Goal: Task Accomplishment & Management: Use online tool/utility

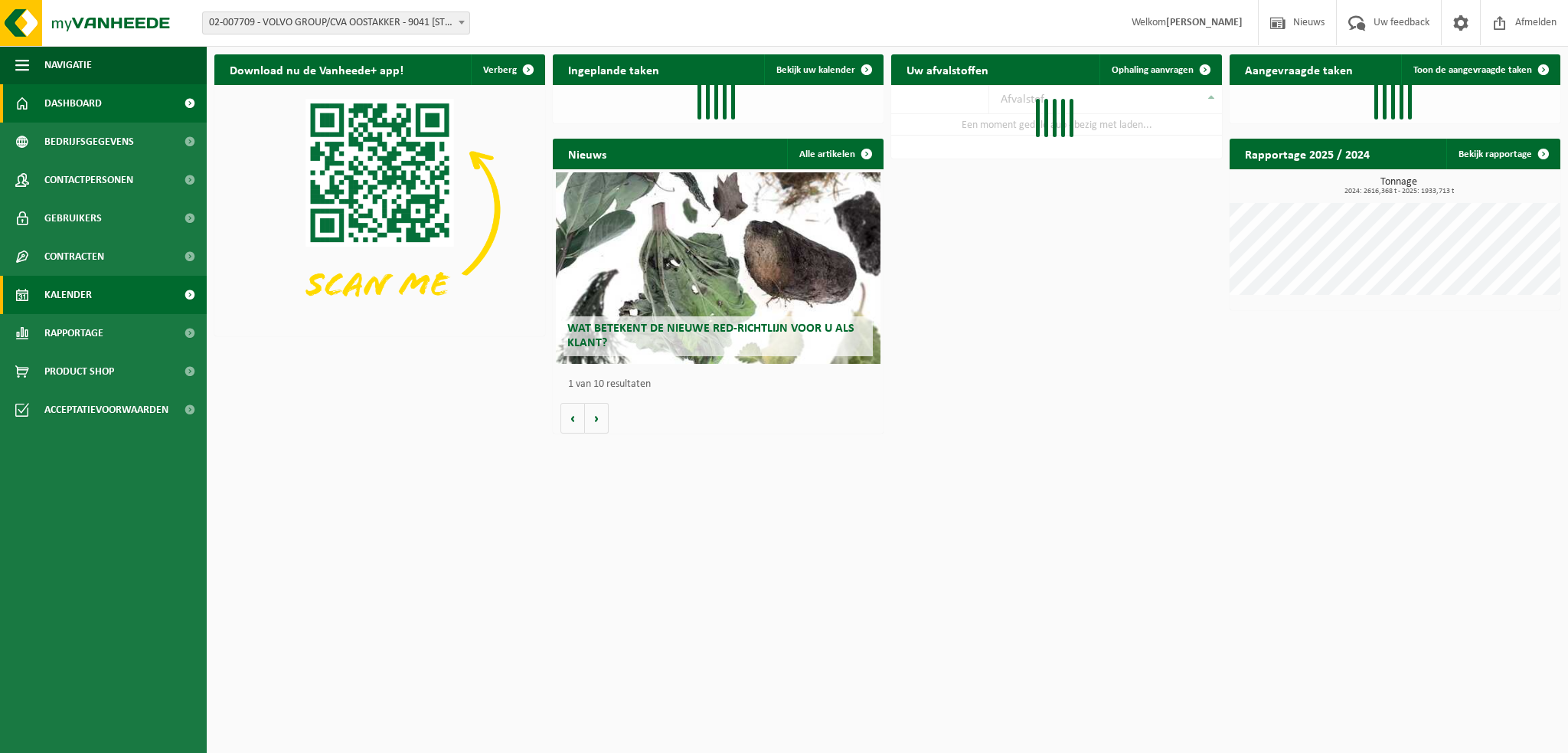
click at [69, 295] on span "Kalender" at bounding box center [68, 295] width 47 height 38
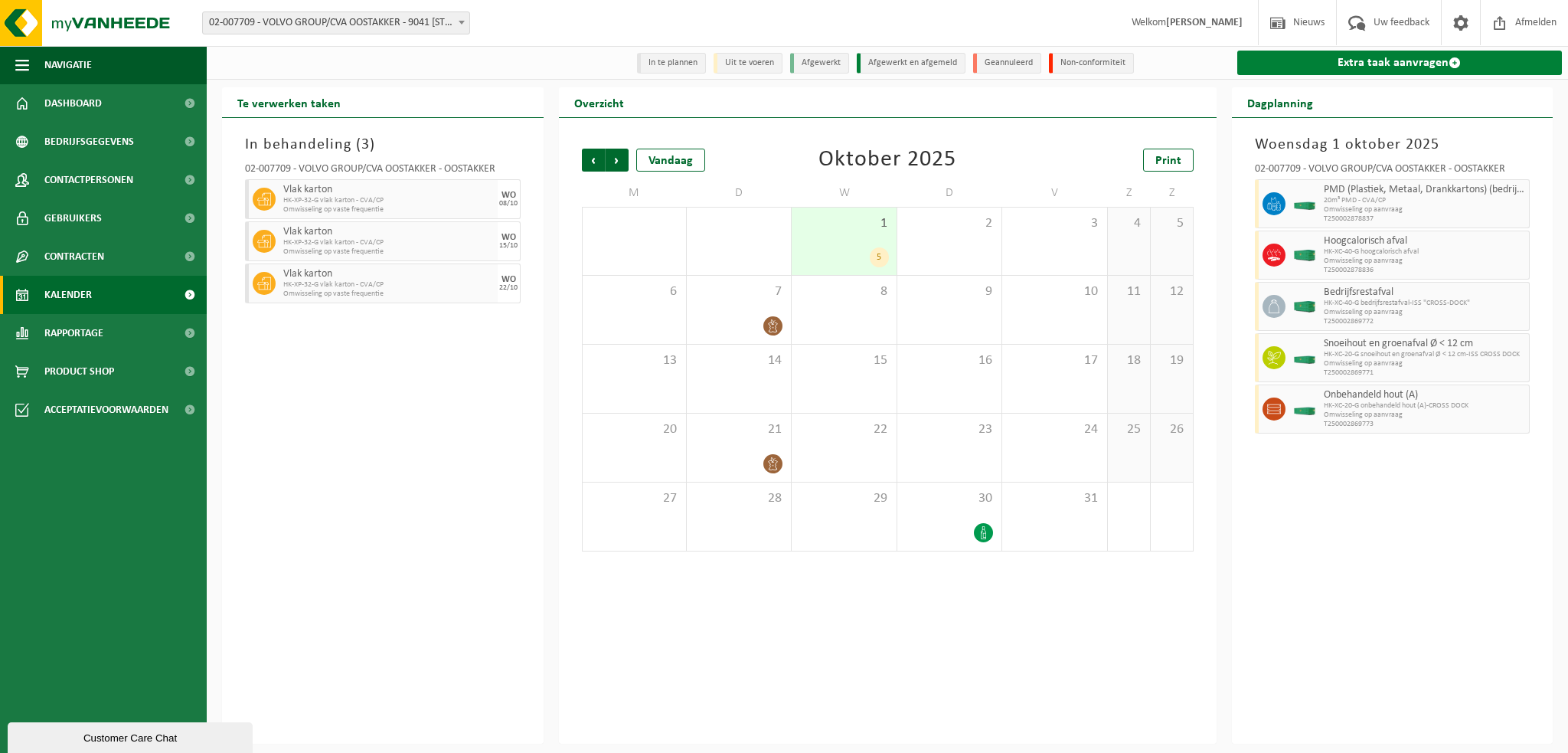
click at [1365, 64] on link "Extra taak aanvragen" at bounding box center [1399, 63] width 326 height 24
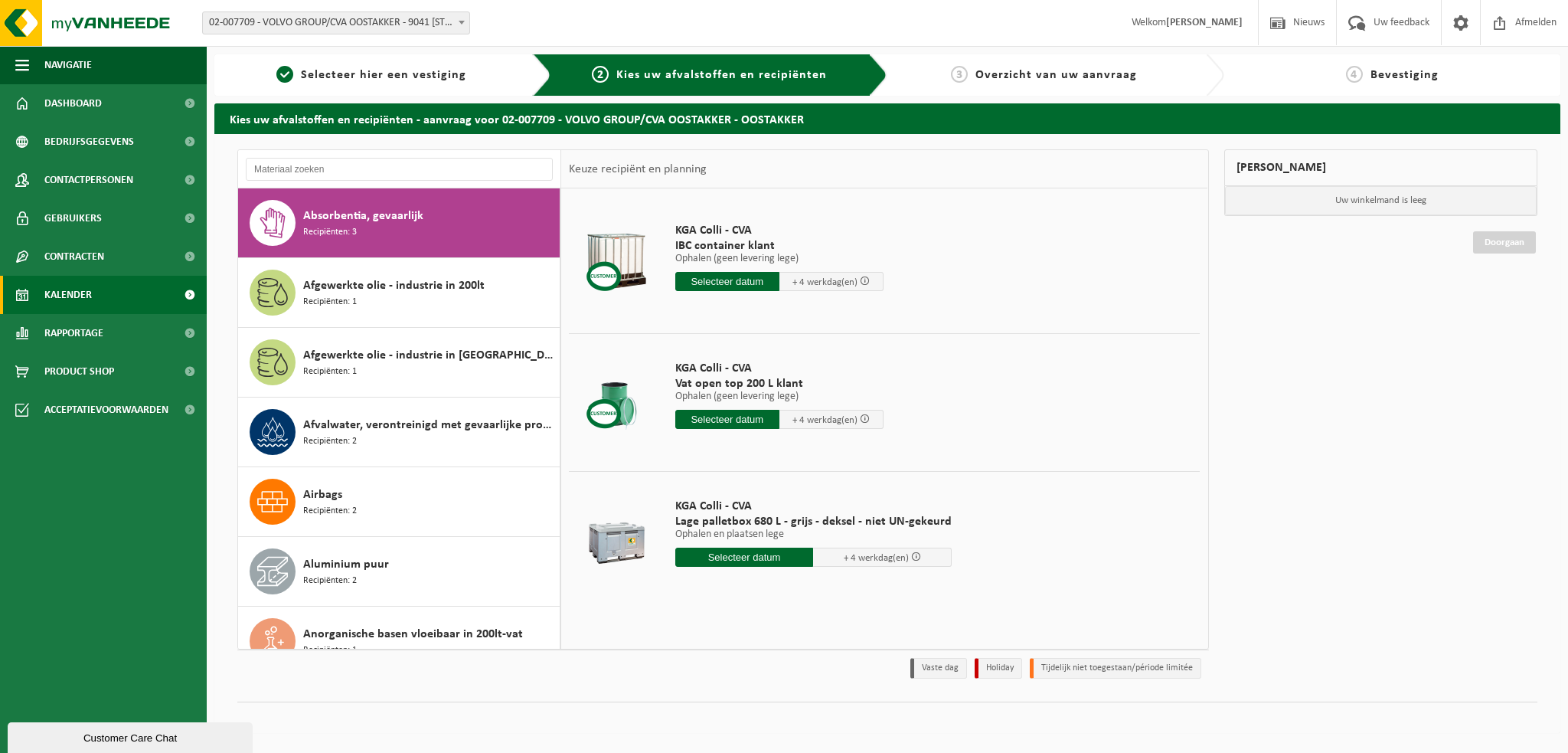
click at [89, 289] on span "Kalender" at bounding box center [68, 295] width 47 height 38
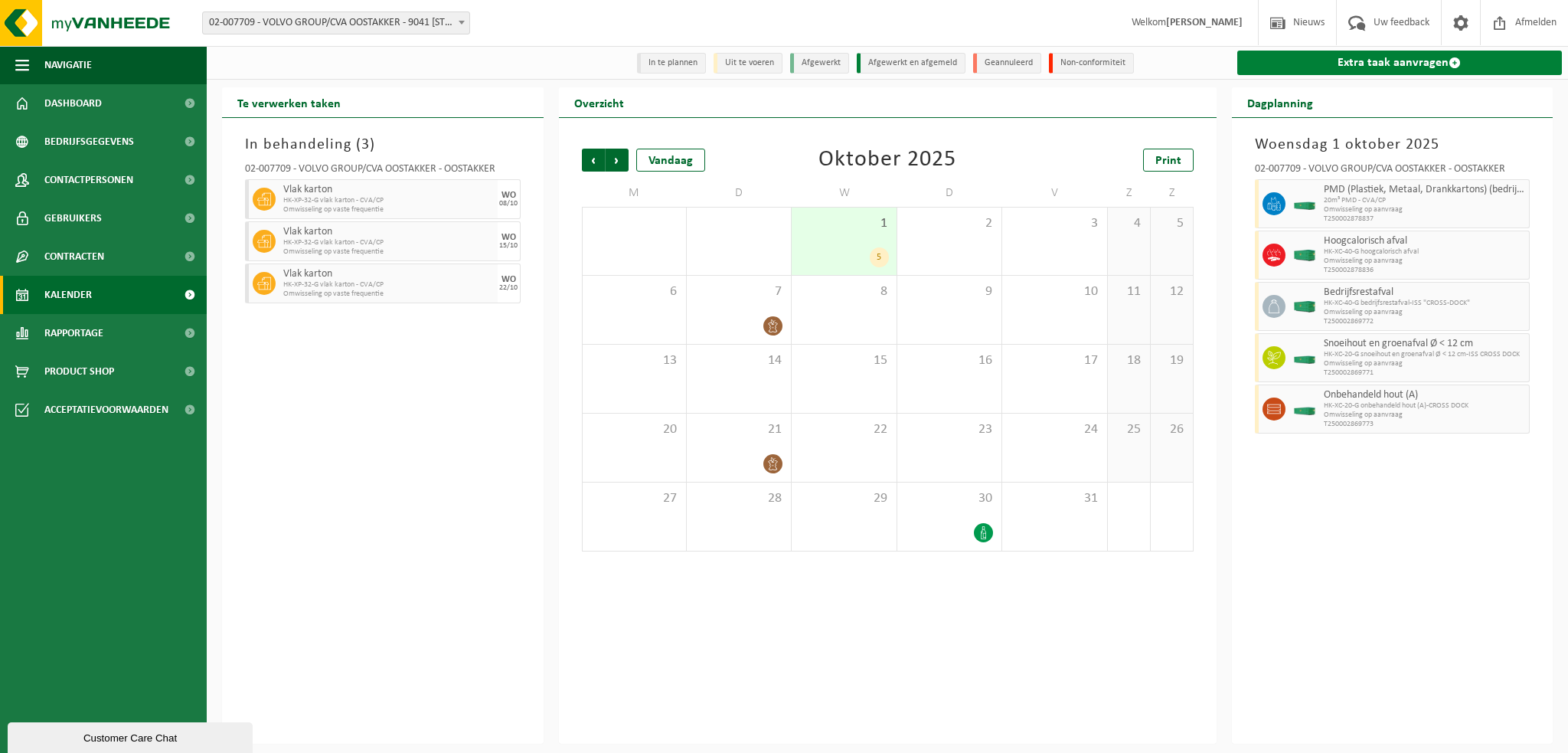
click at [1298, 65] on link "Extra taak aanvragen" at bounding box center [1399, 63] width 326 height 24
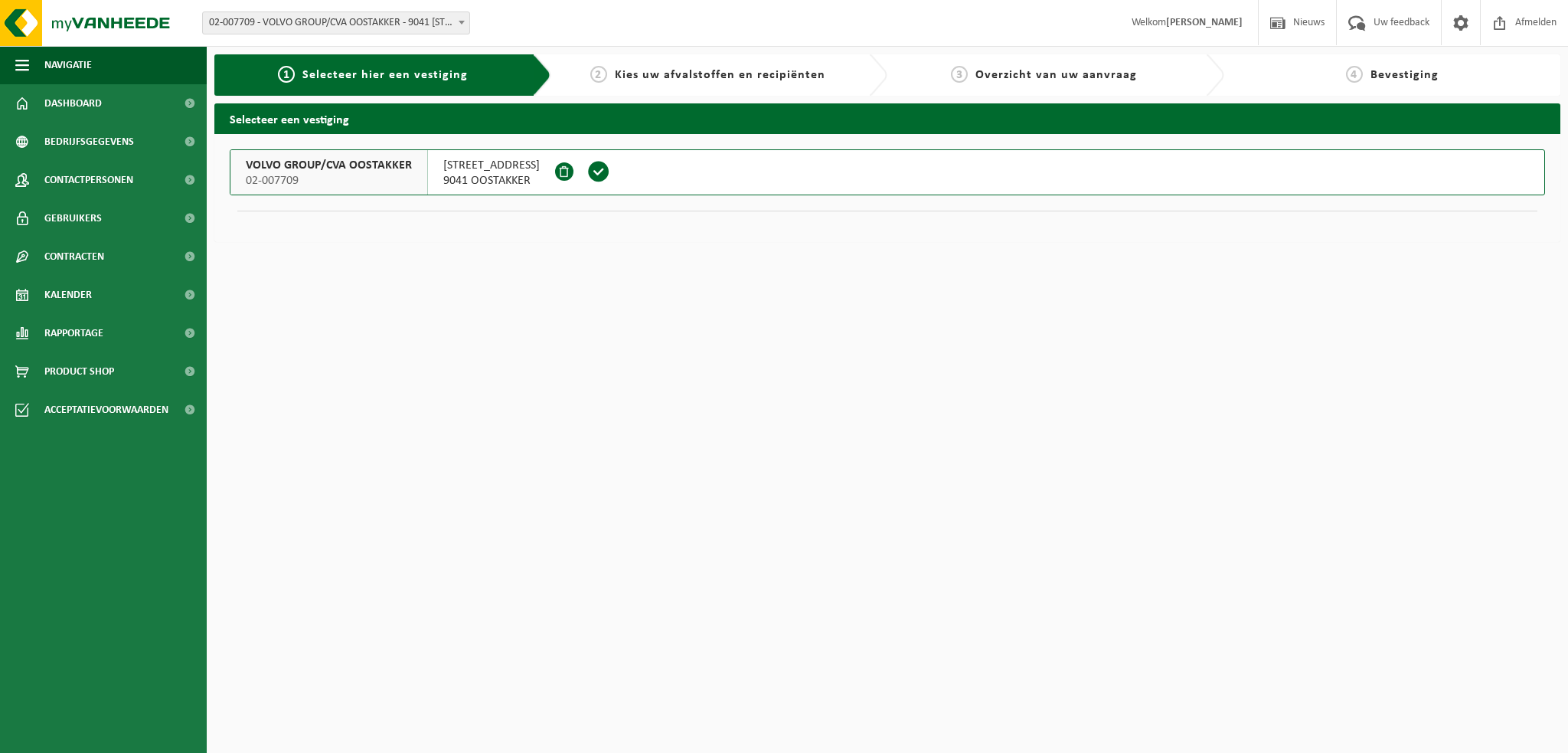
click at [272, 165] on span "VOLVO GROUP/CVA OOSTAKKER" at bounding box center [328, 165] width 166 height 15
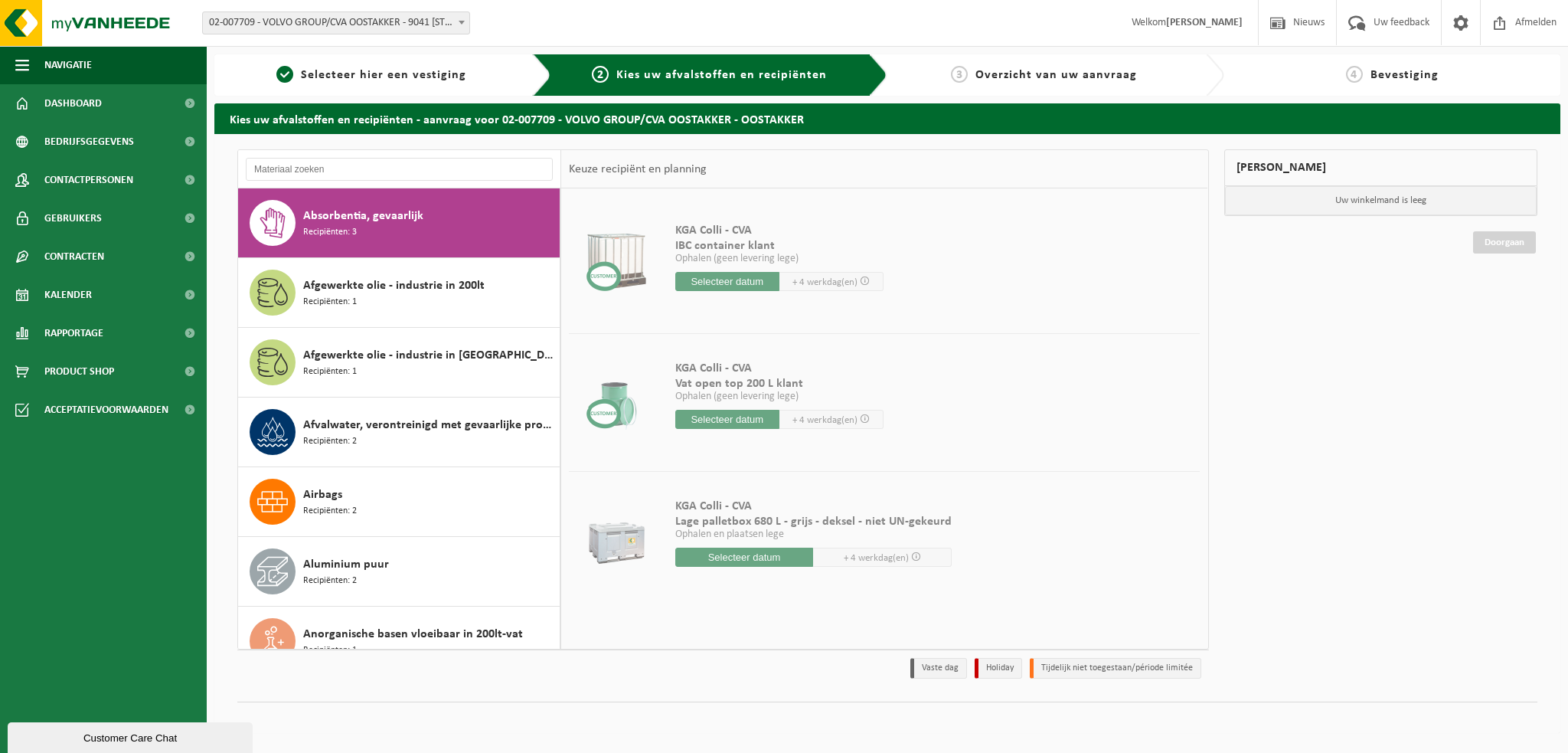
click at [306, 156] on div at bounding box center [400, 169] width 323 height 38
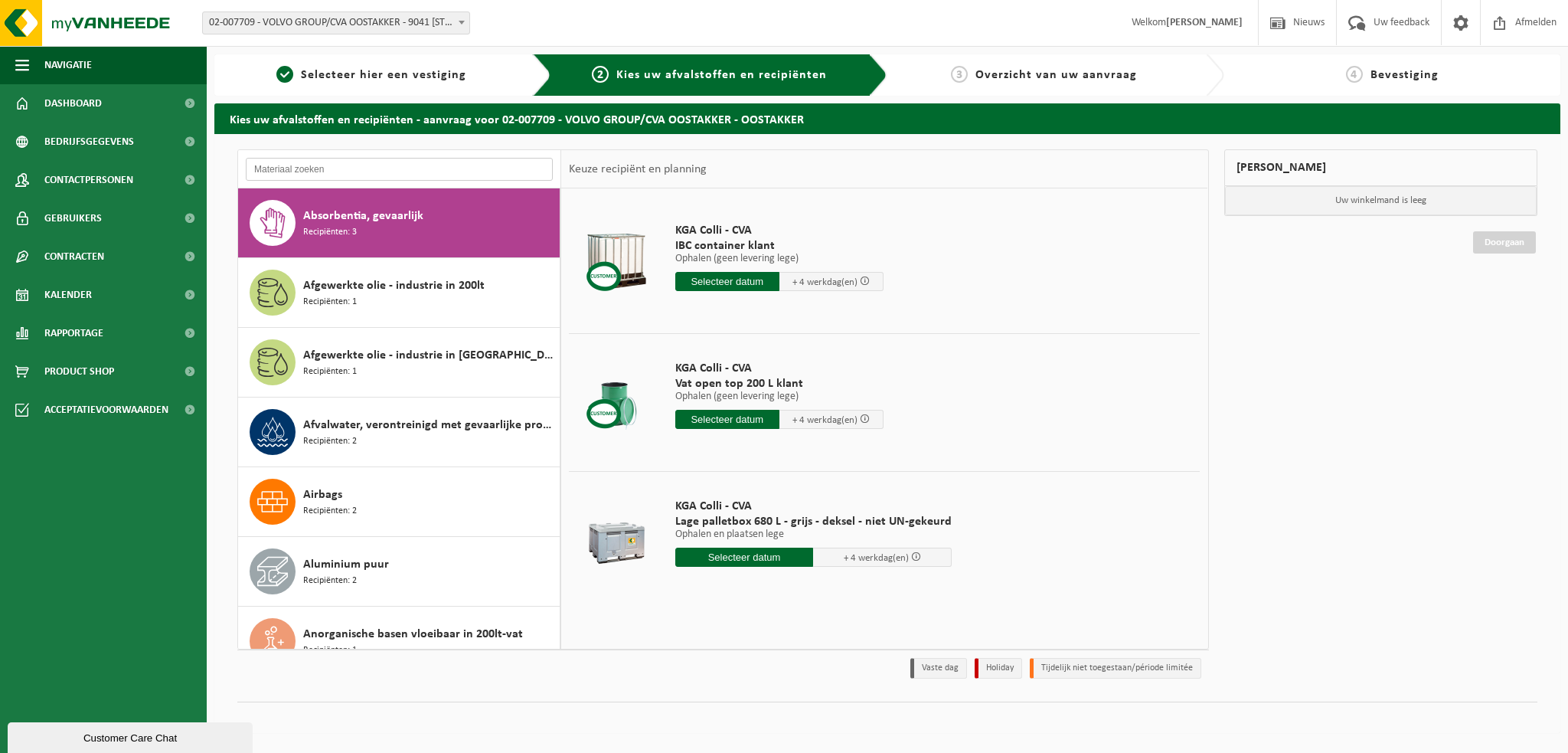
click at [303, 165] on input "text" at bounding box center [399, 169] width 307 height 23
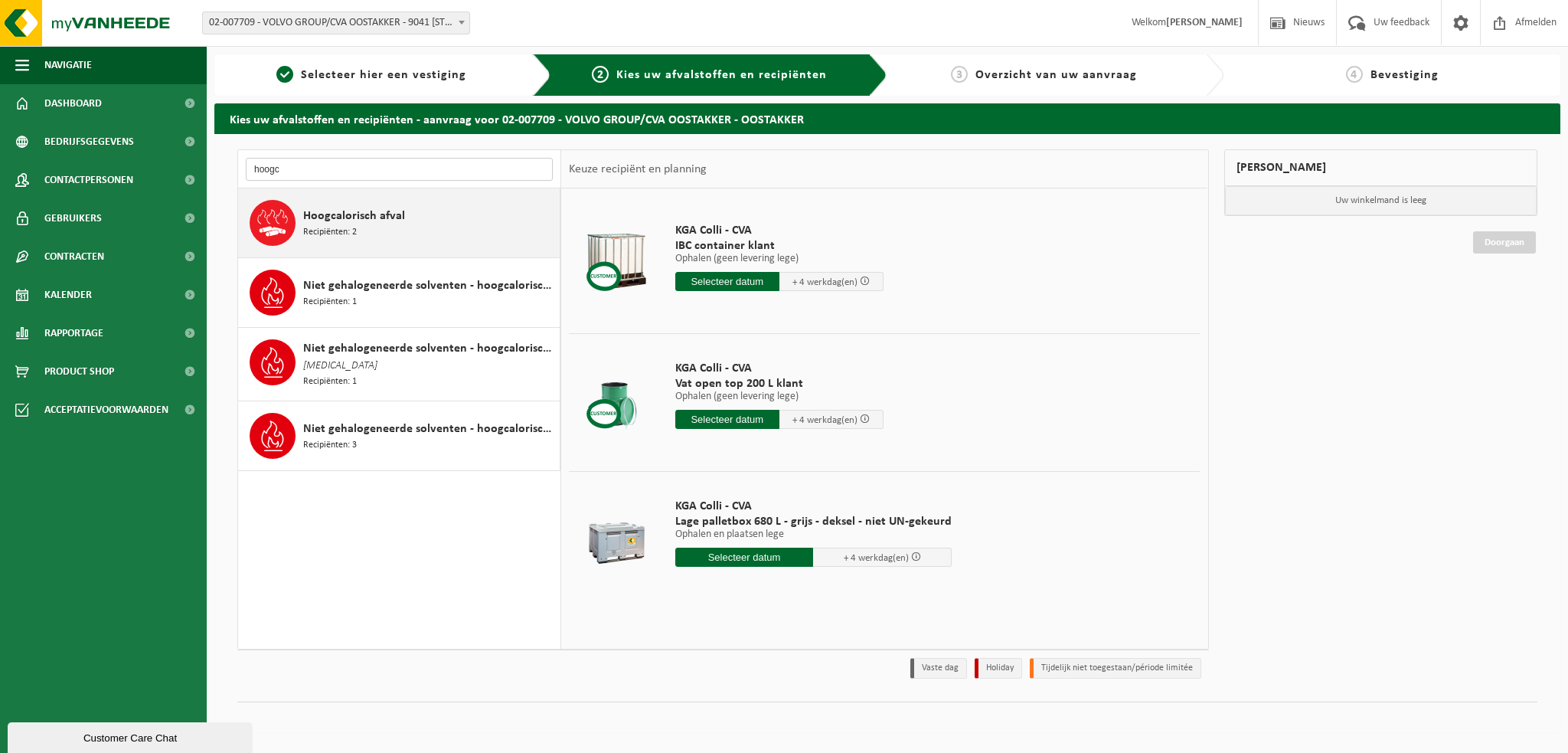
type input "hoogc"
click at [344, 240] on div "Hoogcalorisch afval Recipiënten: 2" at bounding box center [429, 222] width 253 height 46
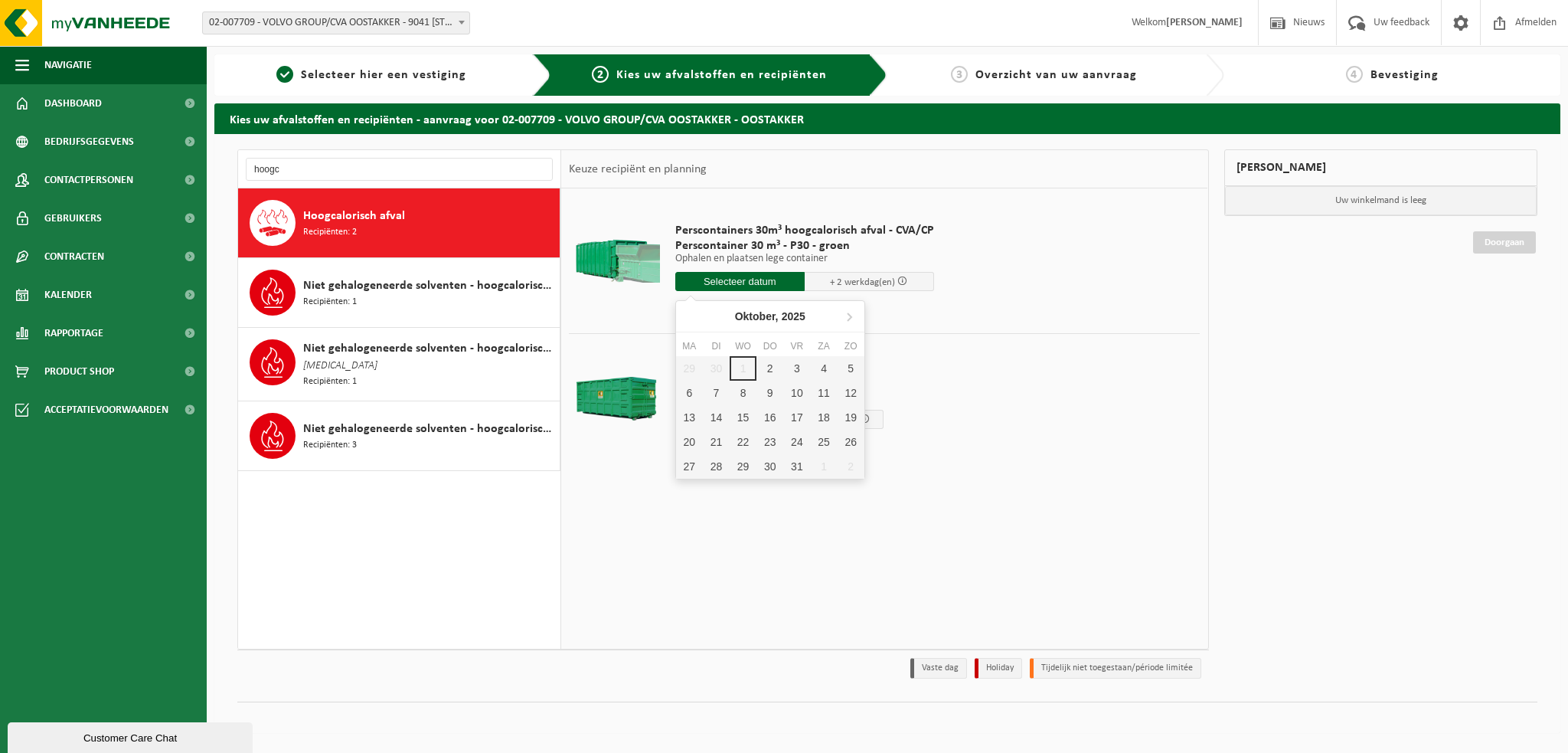
click at [738, 282] on input "text" at bounding box center [740, 281] width 130 height 19
click at [773, 364] on div "2" at bounding box center [770, 368] width 27 height 24
type input "Van 2025-10-02"
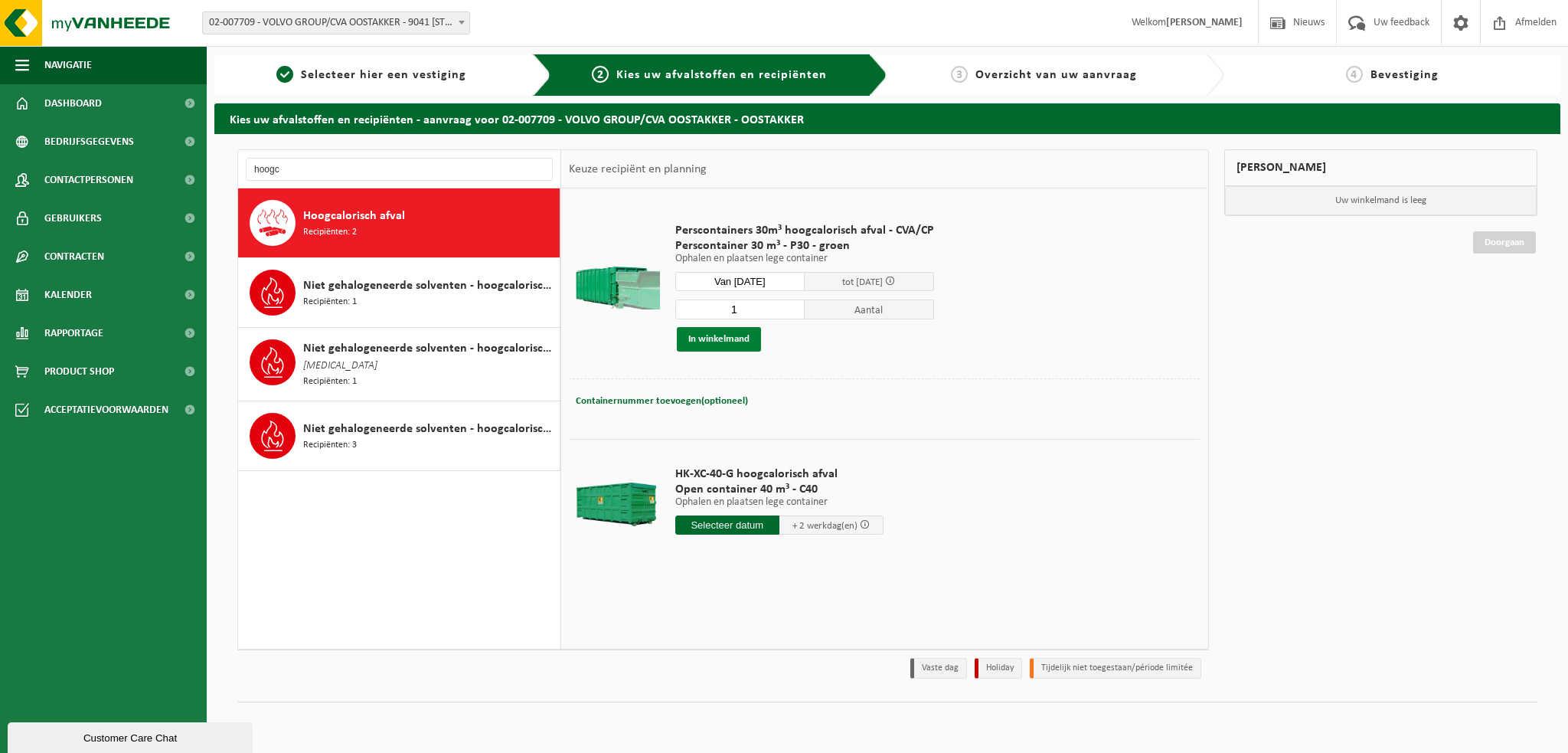
click at [715, 340] on button "In winkelmand" at bounding box center [718, 339] width 84 height 24
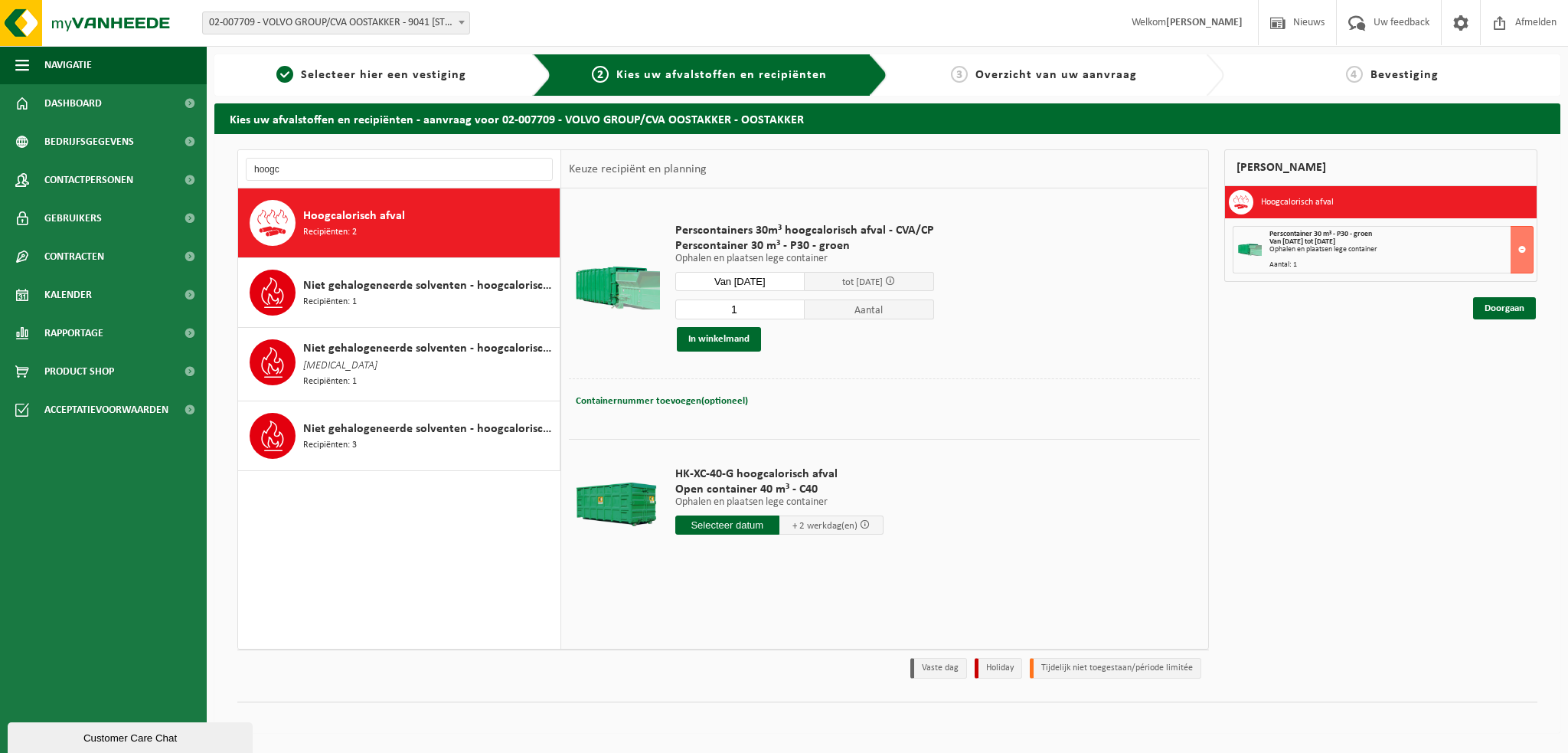
click at [738, 524] on input "text" at bounding box center [727, 524] width 104 height 19
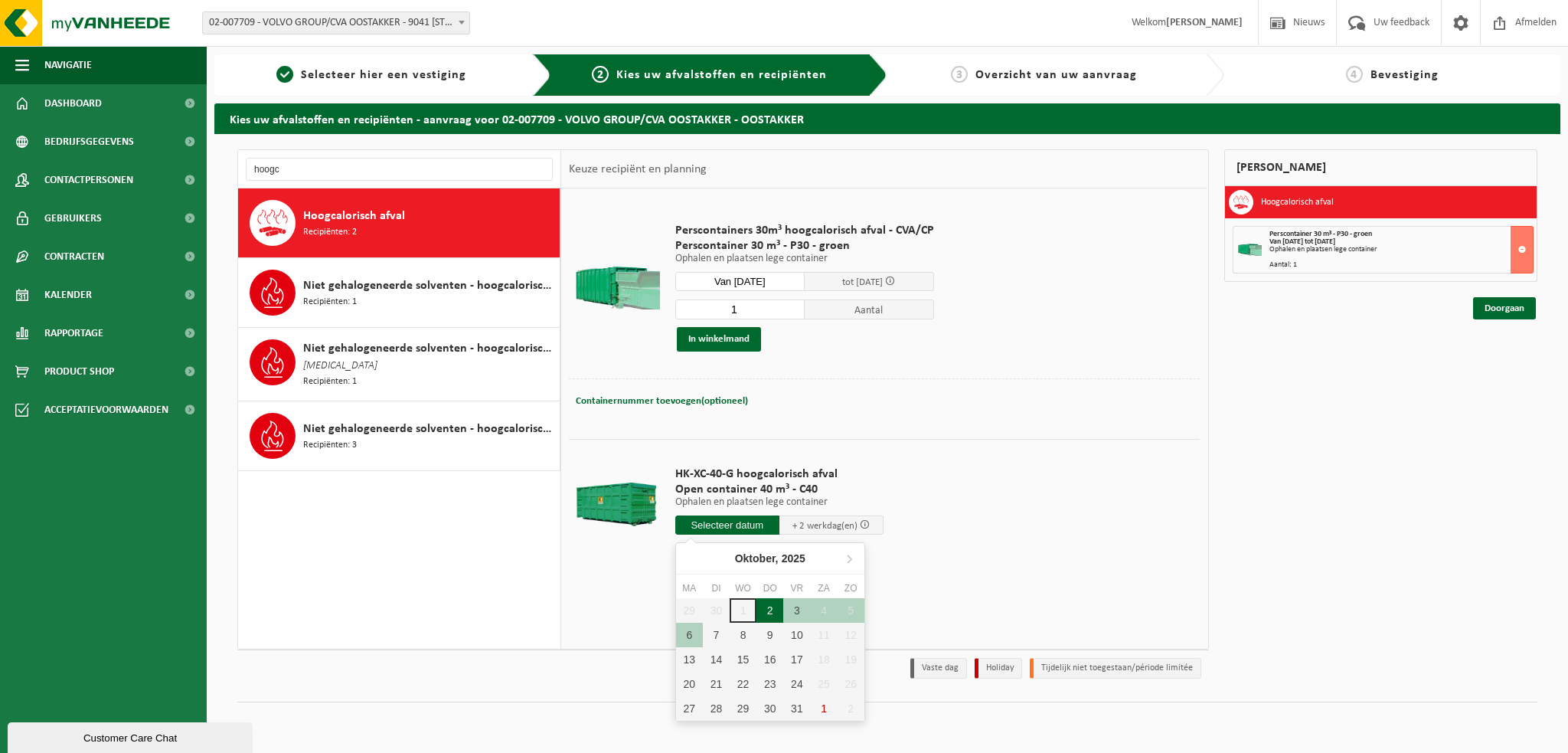
click at [774, 609] on div "2" at bounding box center [770, 610] width 27 height 24
type input "Van 2025-10-02"
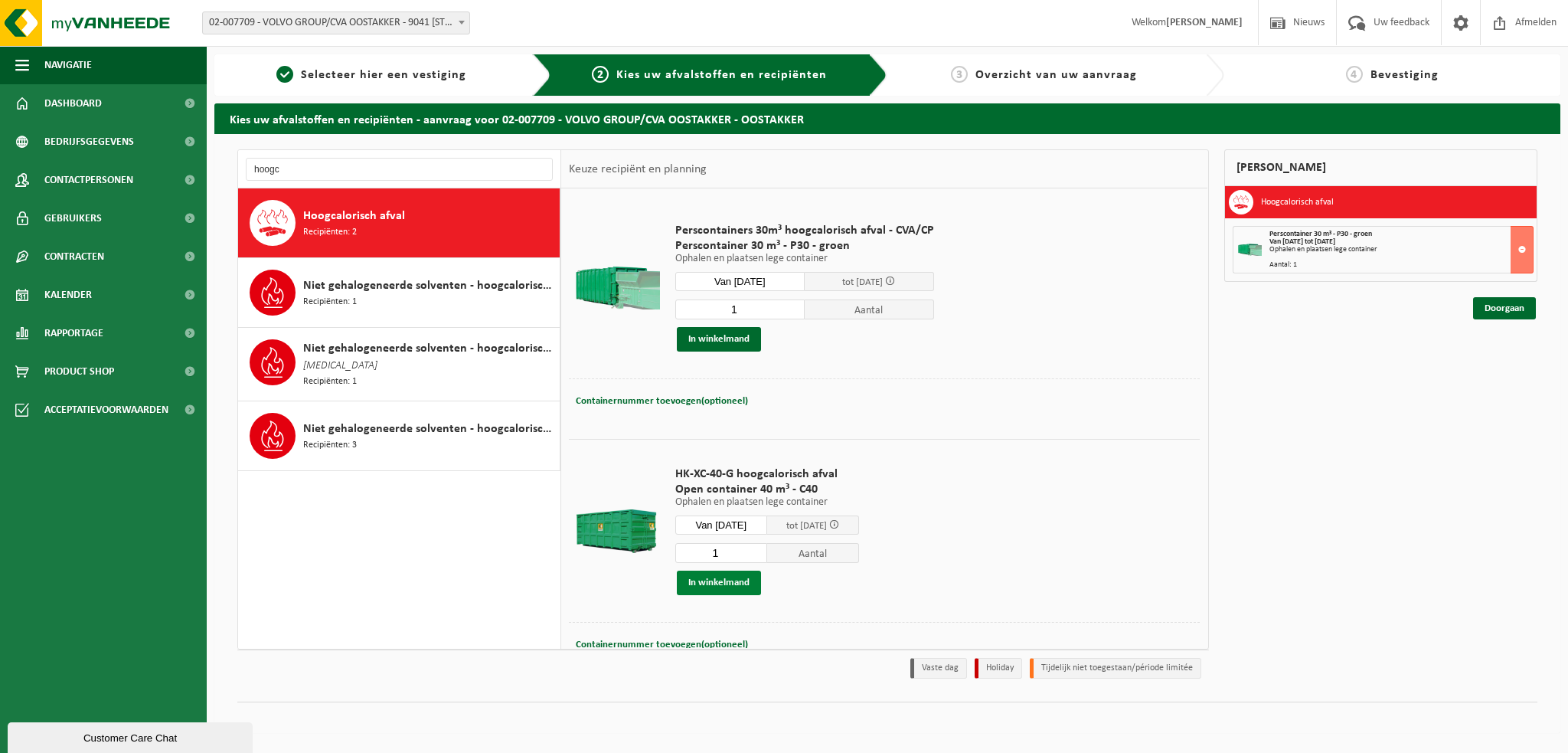
click at [735, 582] on button "In winkelmand" at bounding box center [718, 582] width 84 height 24
click at [307, 164] on input "hoogc" at bounding box center [399, 169] width 307 height 23
type input "h"
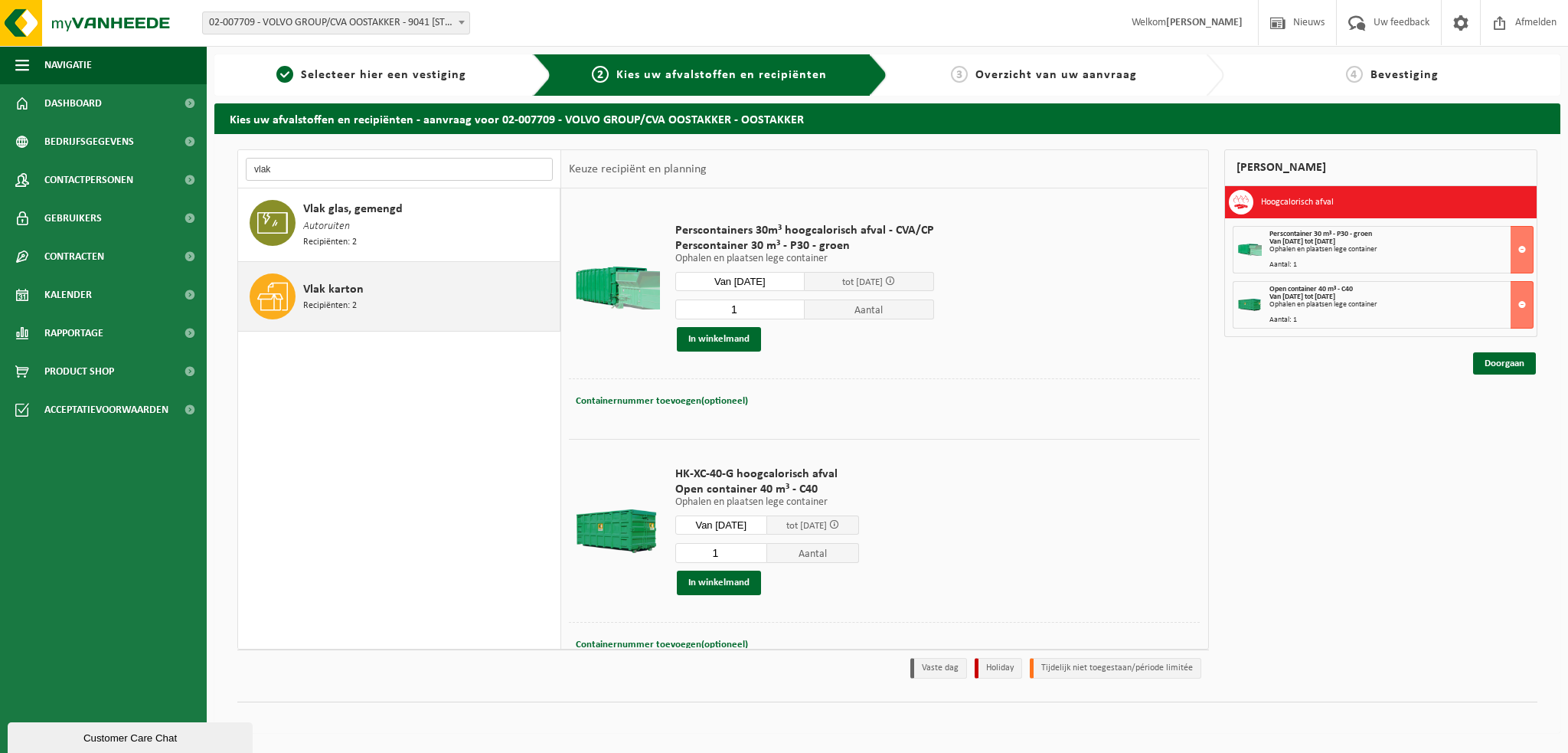
type input "vlak"
click at [353, 288] on span "Vlak karton" at bounding box center [333, 289] width 61 height 18
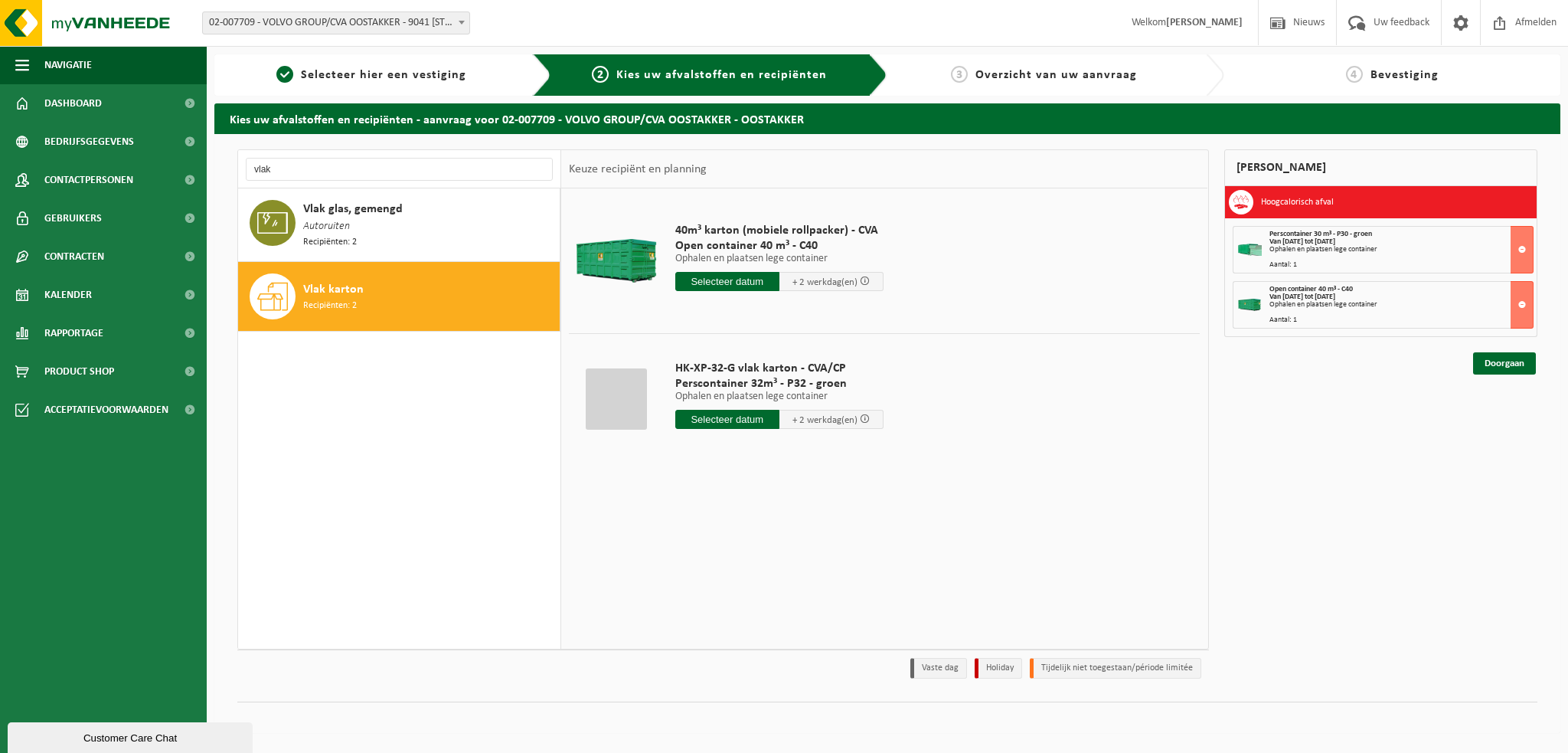
click at [744, 423] on input "text" at bounding box center [727, 419] width 104 height 19
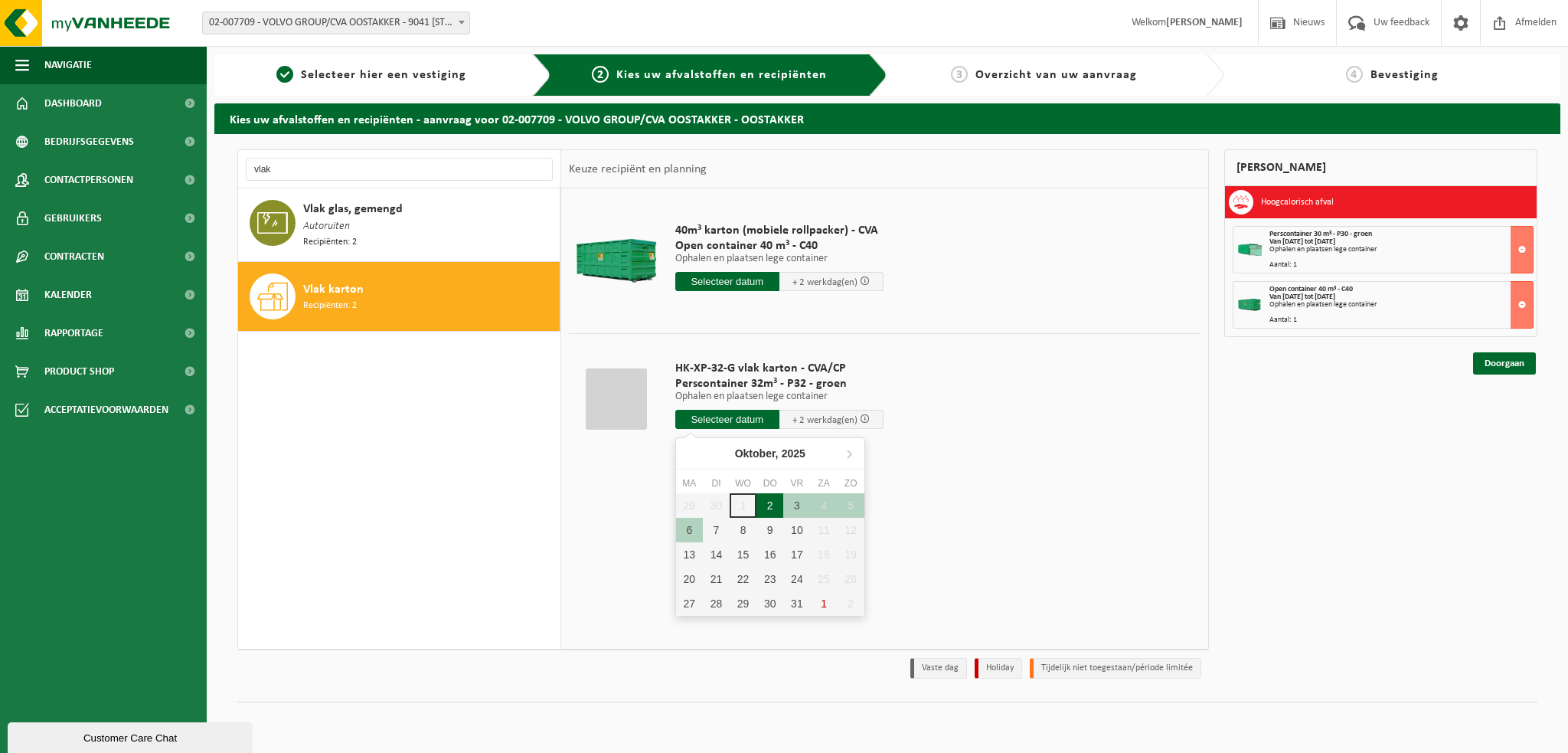
click at [770, 509] on div "2" at bounding box center [770, 505] width 27 height 24
type input "Van 2025-10-02"
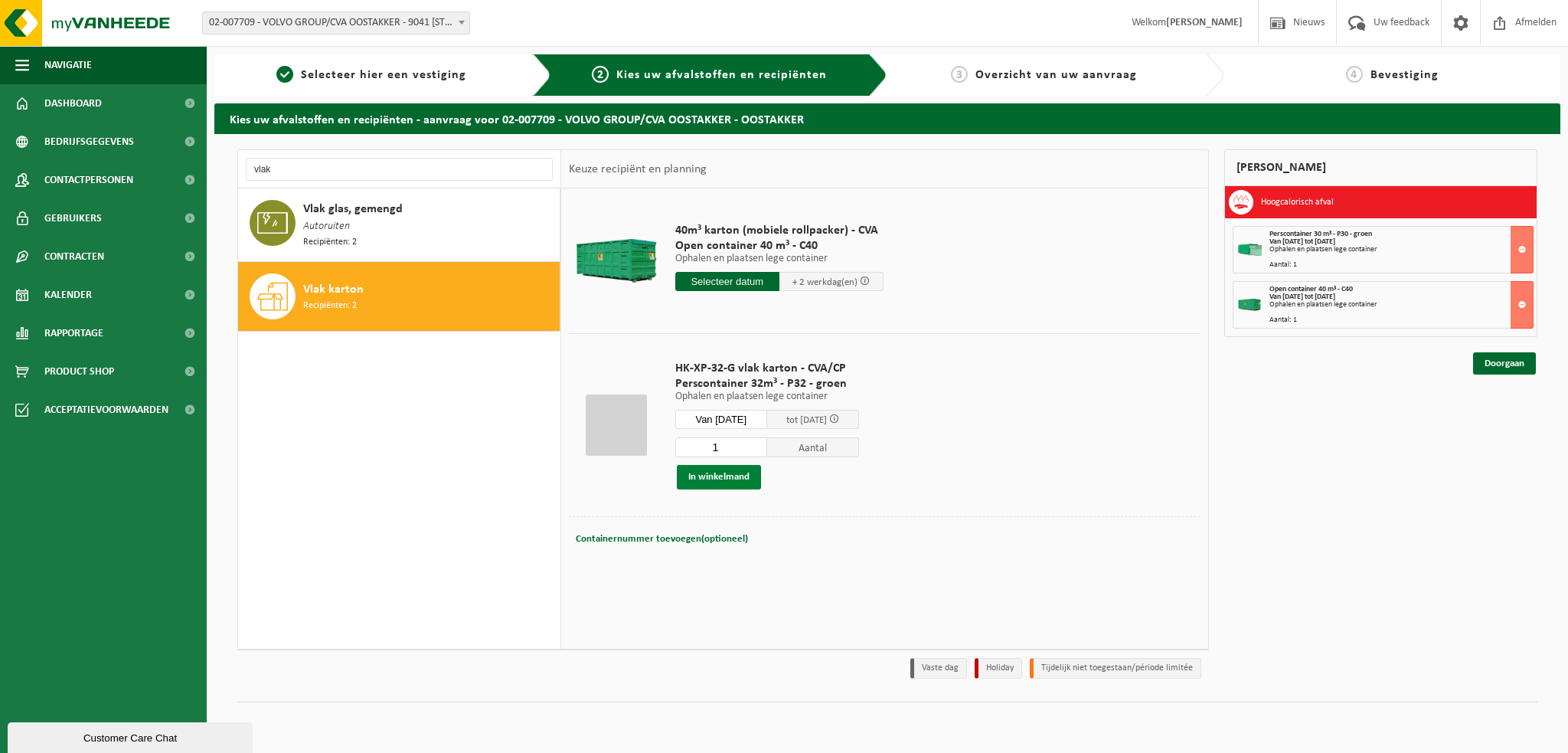
click at [725, 474] on button "In winkelmand" at bounding box center [718, 477] width 84 height 24
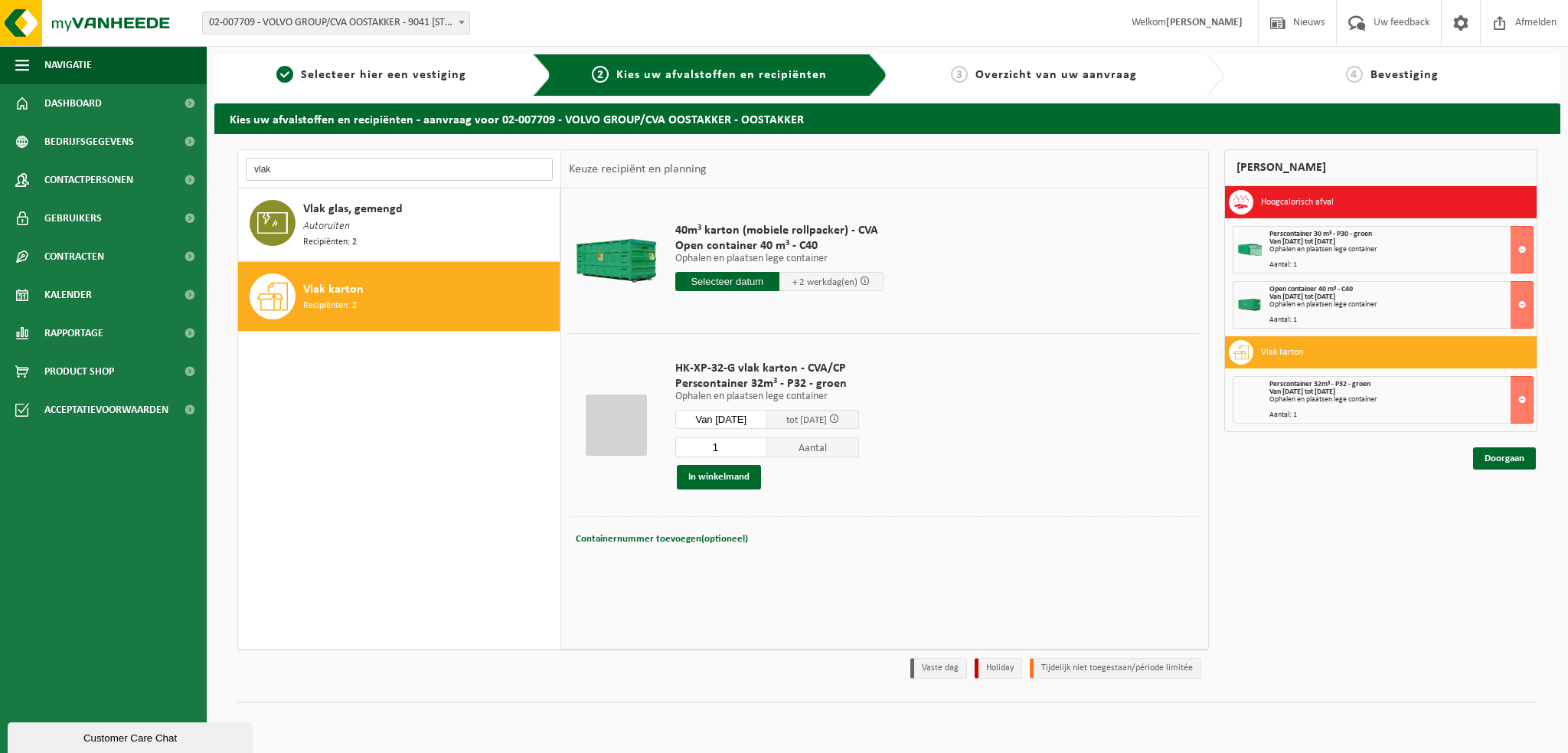
click at [287, 165] on input "vlak" at bounding box center [399, 169] width 307 height 23
type input "v"
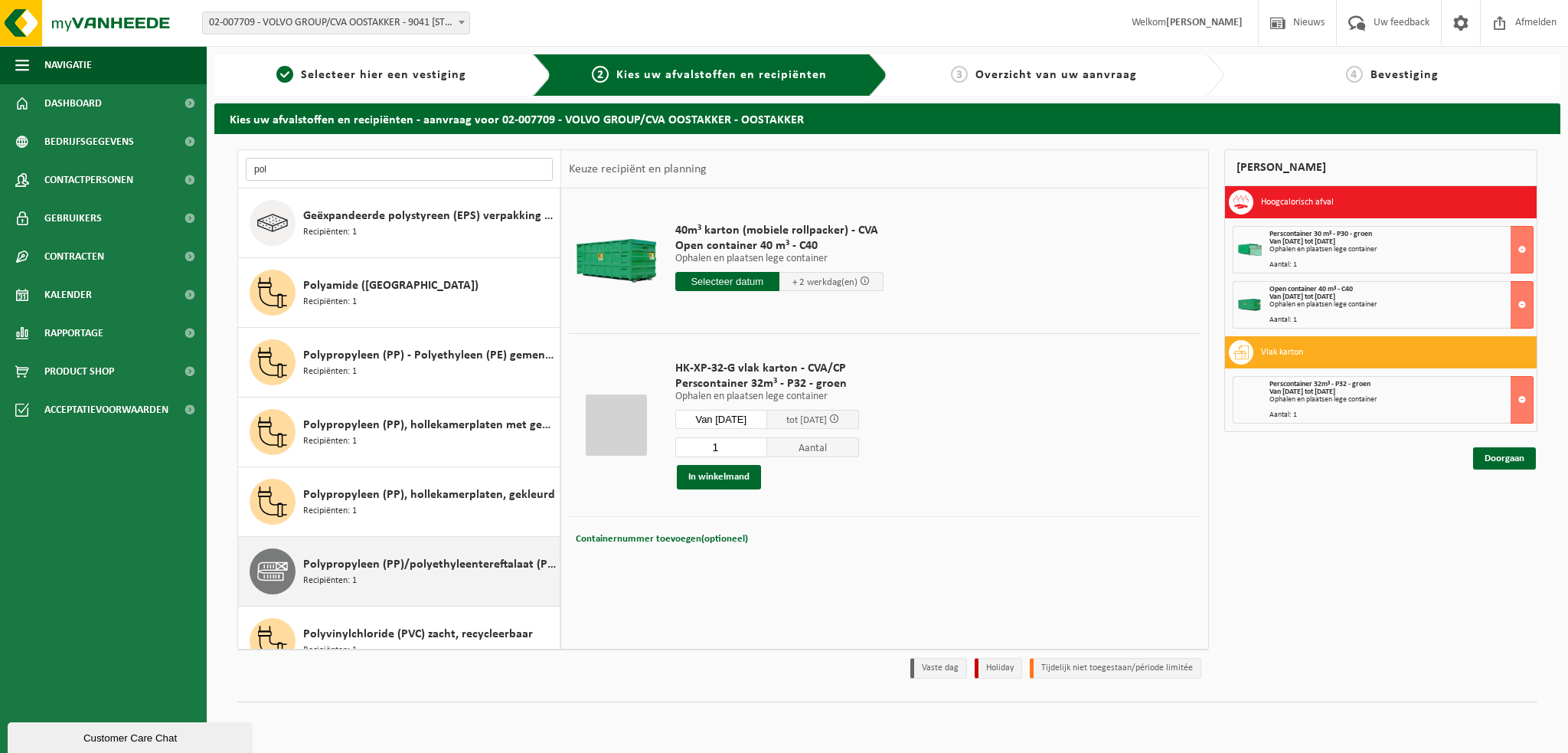
type input "pol"
click at [320, 582] on span "Recipiënten: 1" at bounding box center [329, 581] width 54 height 15
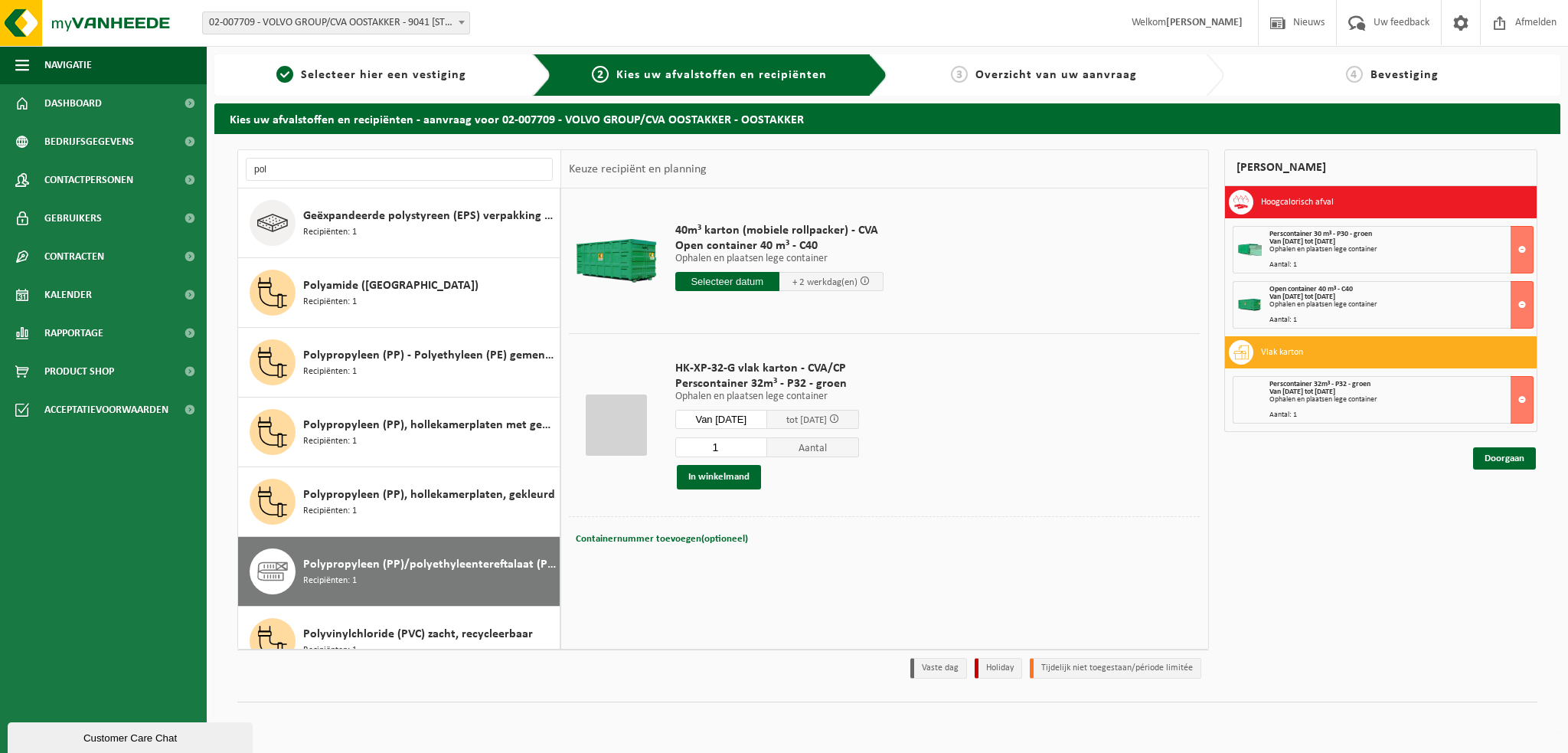
scroll to position [27, 0]
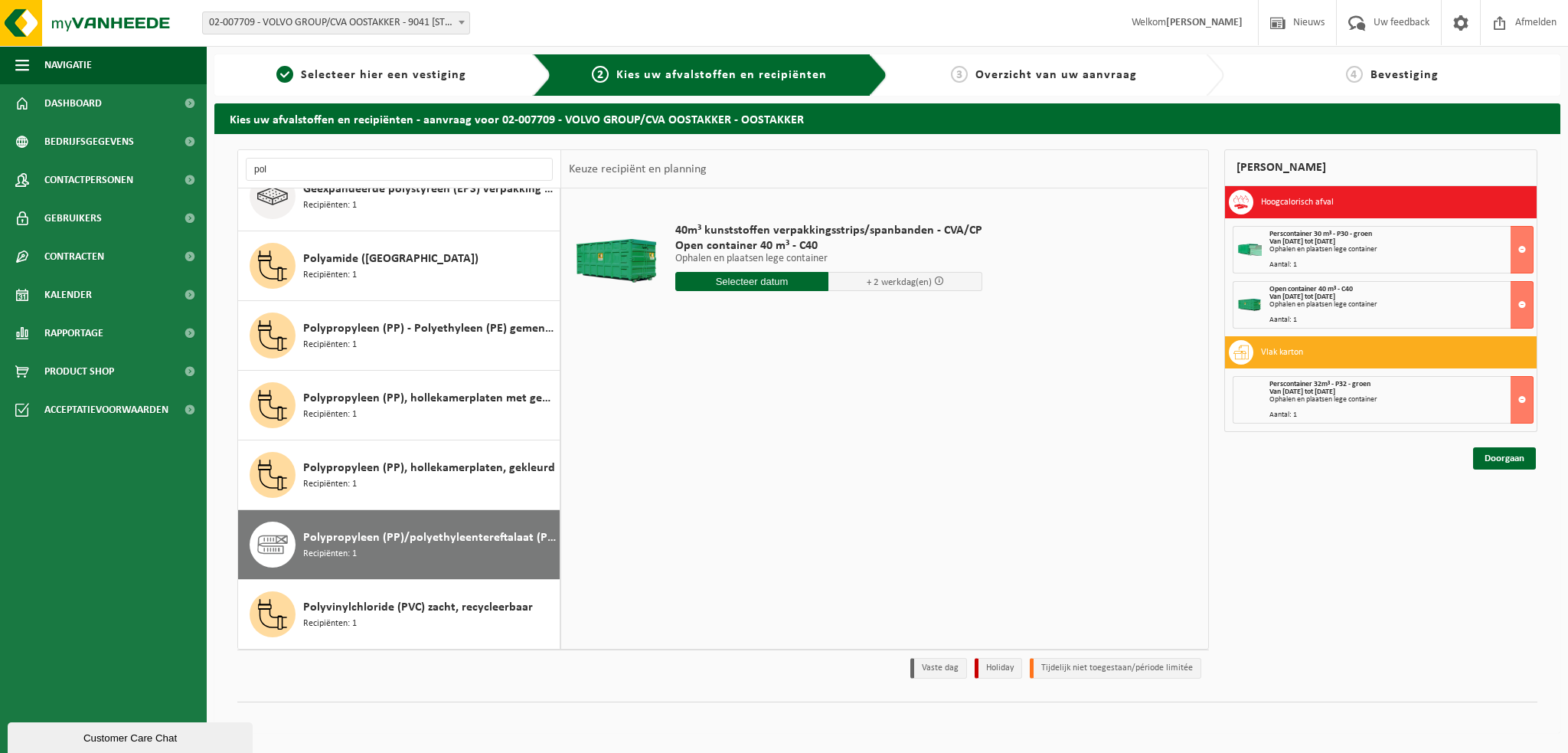
click at [711, 285] on input "text" at bounding box center [753, 281] width 154 height 19
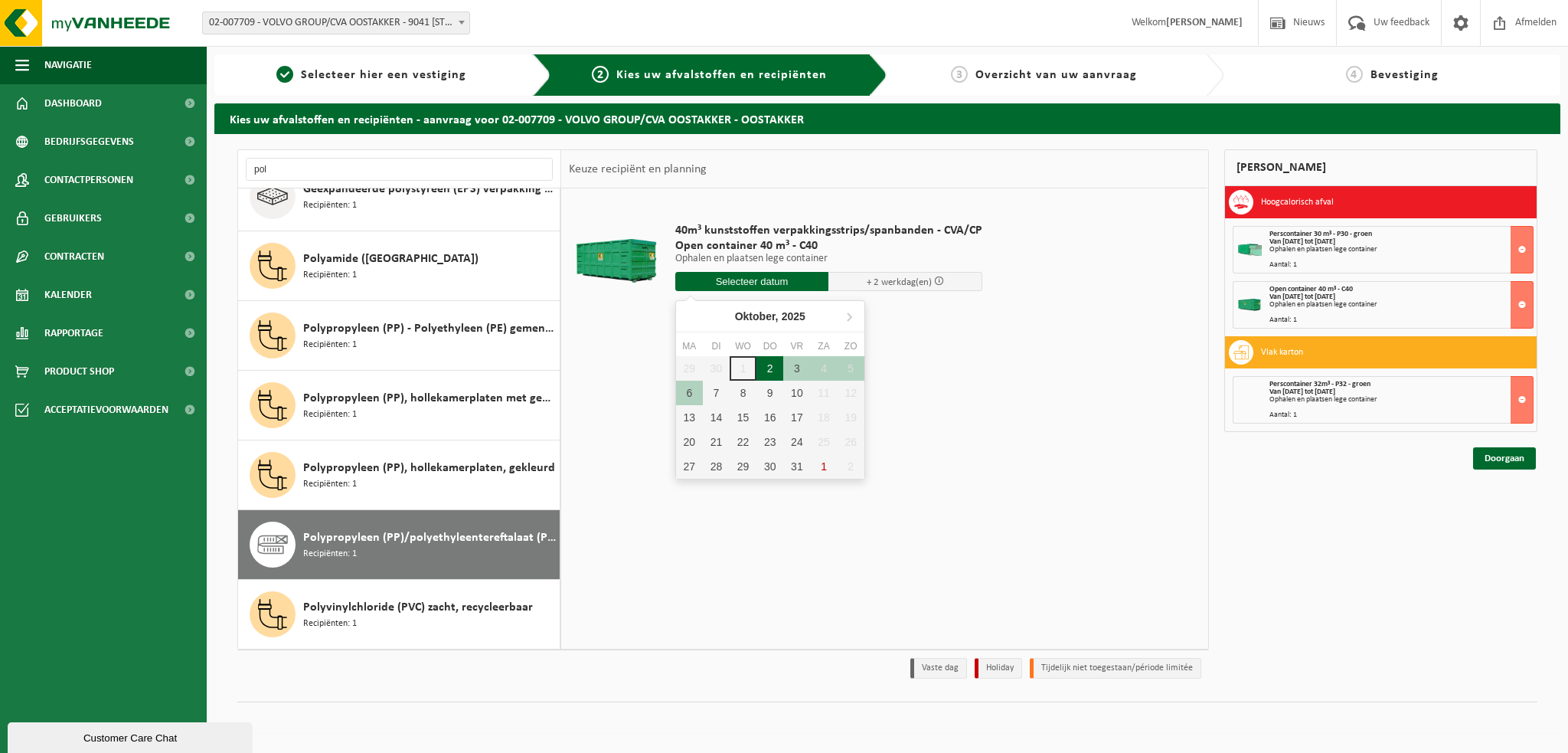
click at [774, 370] on div "2" at bounding box center [770, 368] width 27 height 24
type input "Van 2025-10-02"
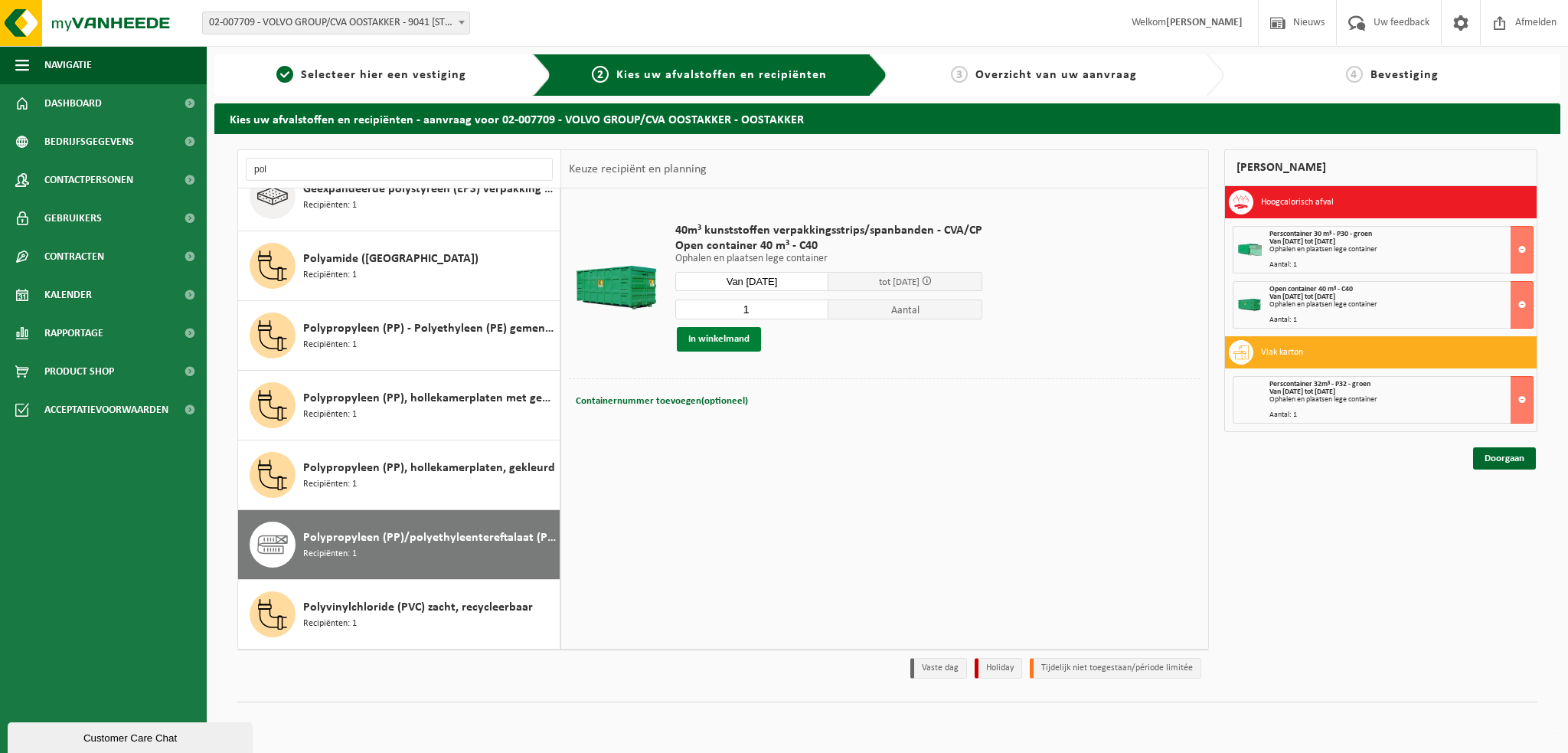
click at [710, 338] on button "In winkelmand" at bounding box center [718, 339] width 84 height 24
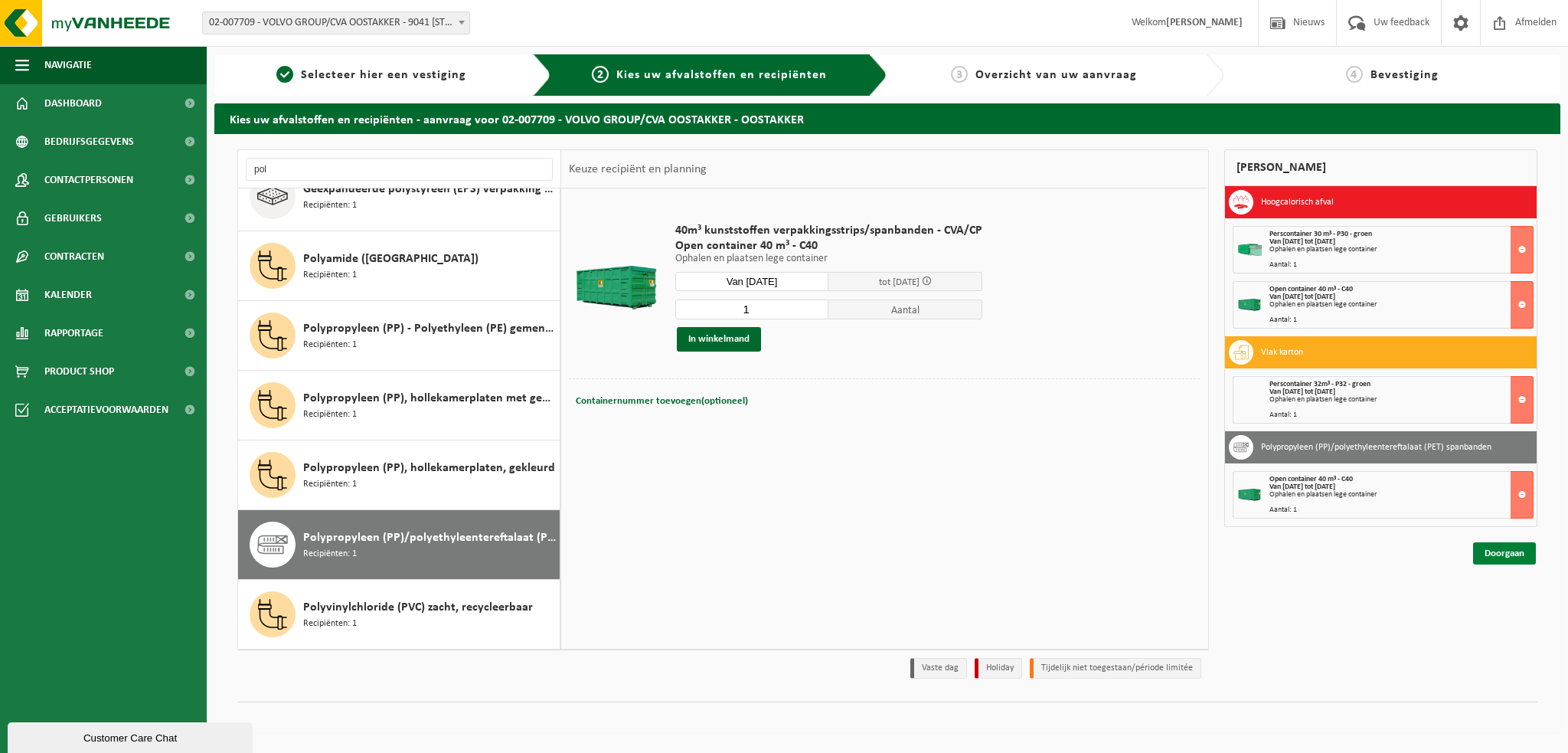
click at [1500, 553] on link "Doorgaan" at bounding box center [1504, 553] width 63 height 22
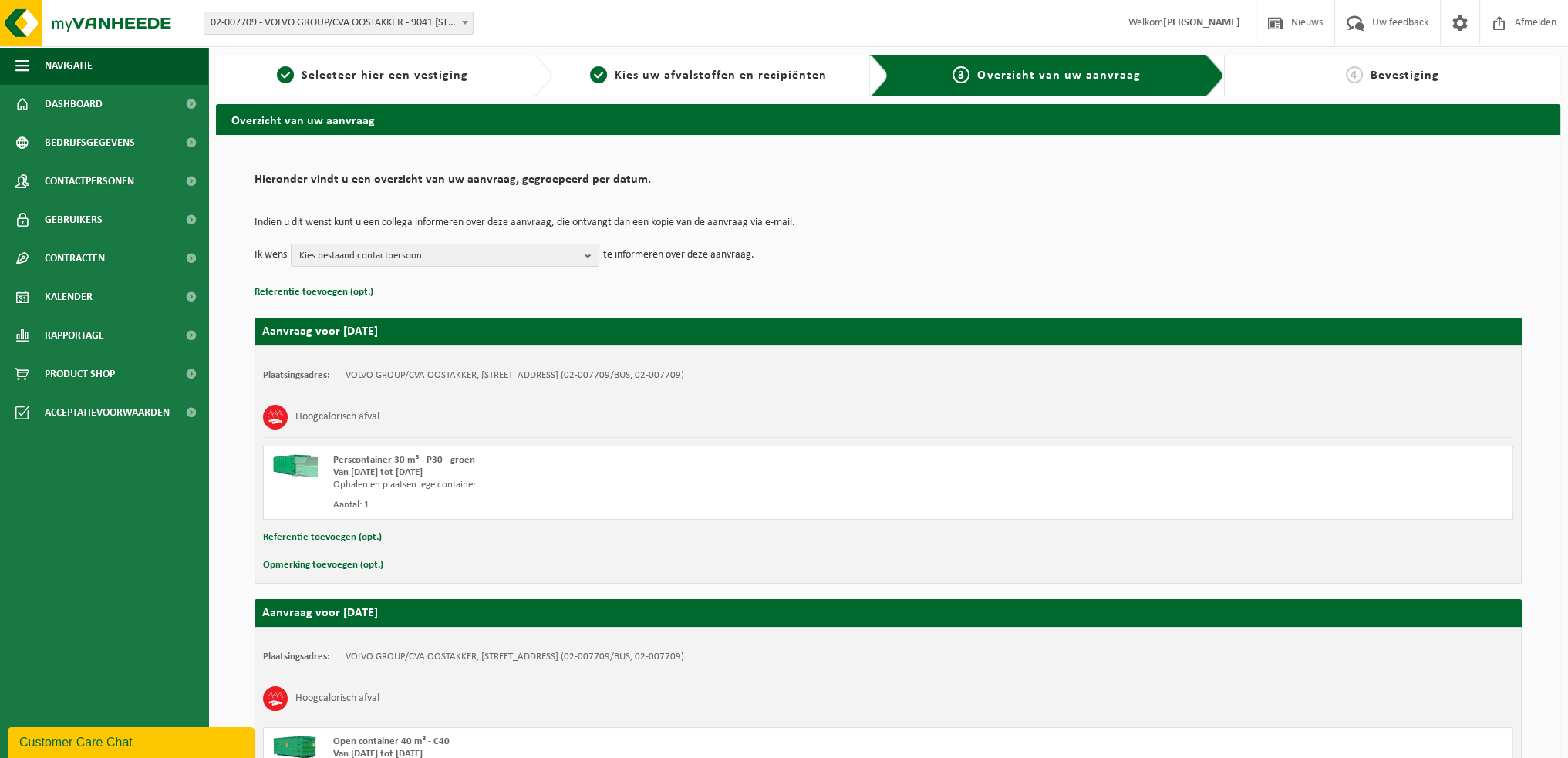
click at [577, 252] on span "Kies bestaand contactpersoon" at bounding box center [439, 256] width 279 height 23
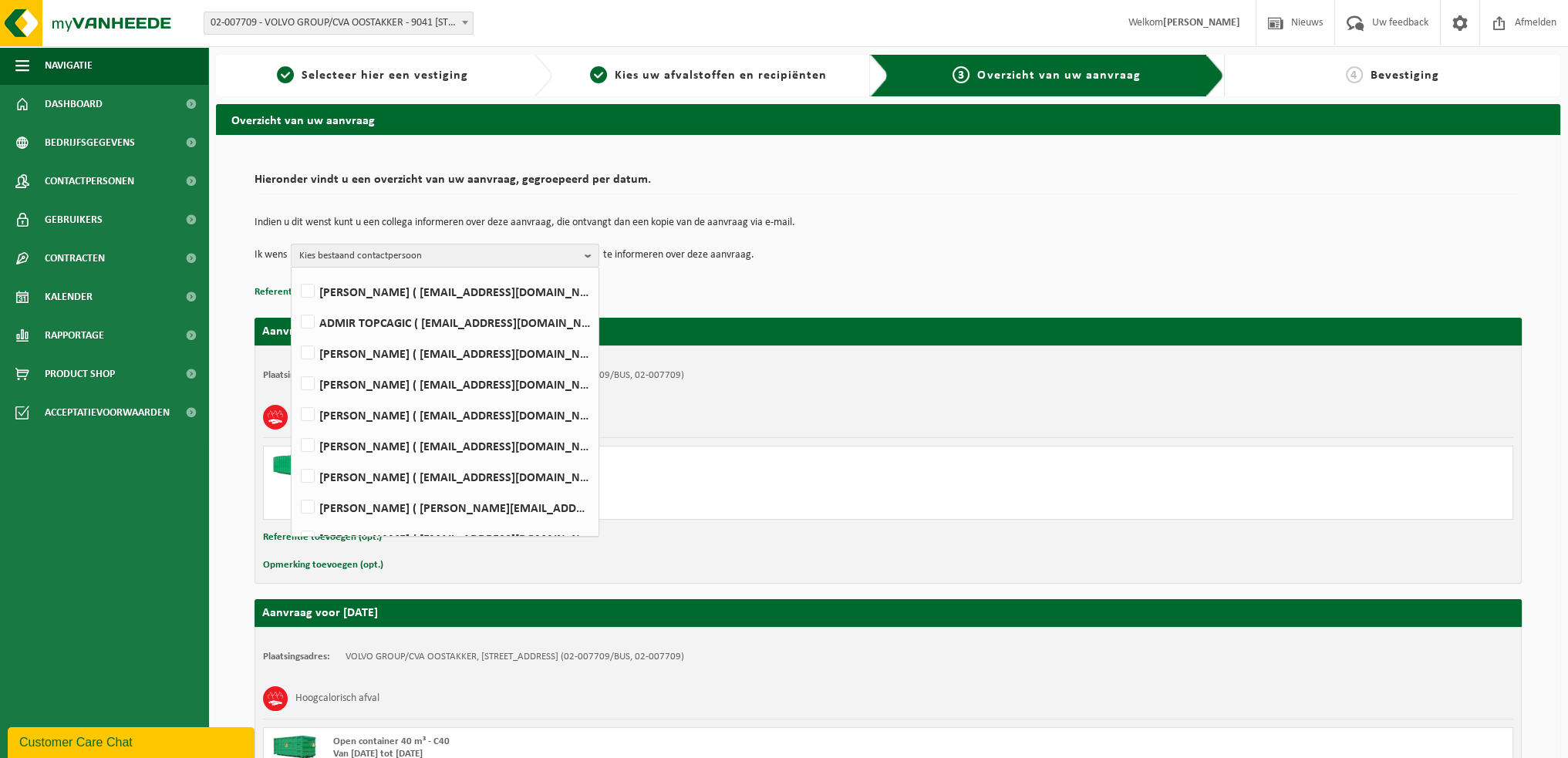
scroll to position [848, 0]
click at [312, 448] on label "WIM VEIRMAN ( wim.veirman@volvo.com )" at bounding box center [444, 448] width 293 height 23
click at [295, 429] on input "WIM VEIRMAN ( wim.veirman@volvo.com )" at bounding box center [295, 428] width 1 height 1
checkbox input "true"
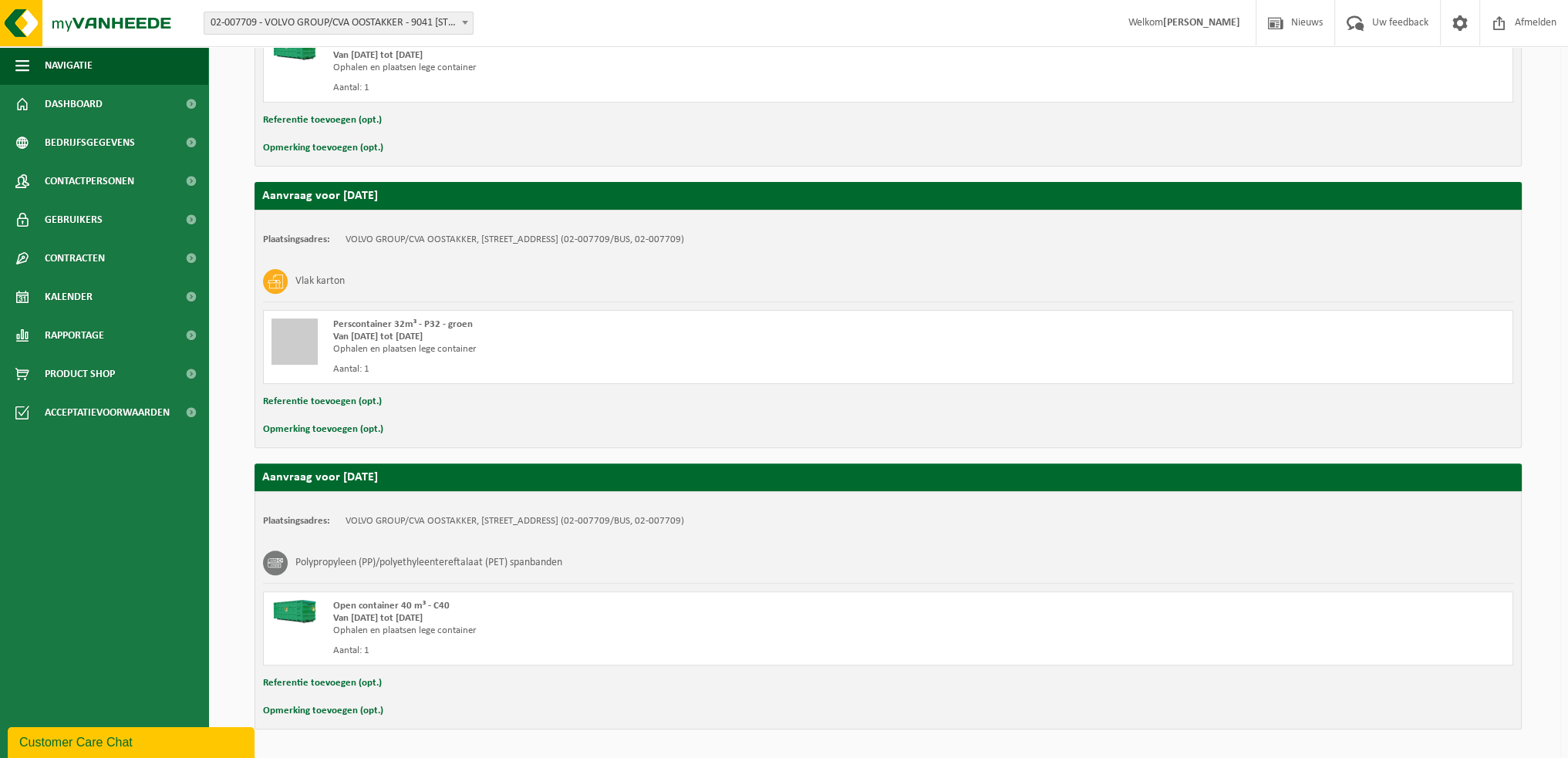
scroll to position [744, 0]
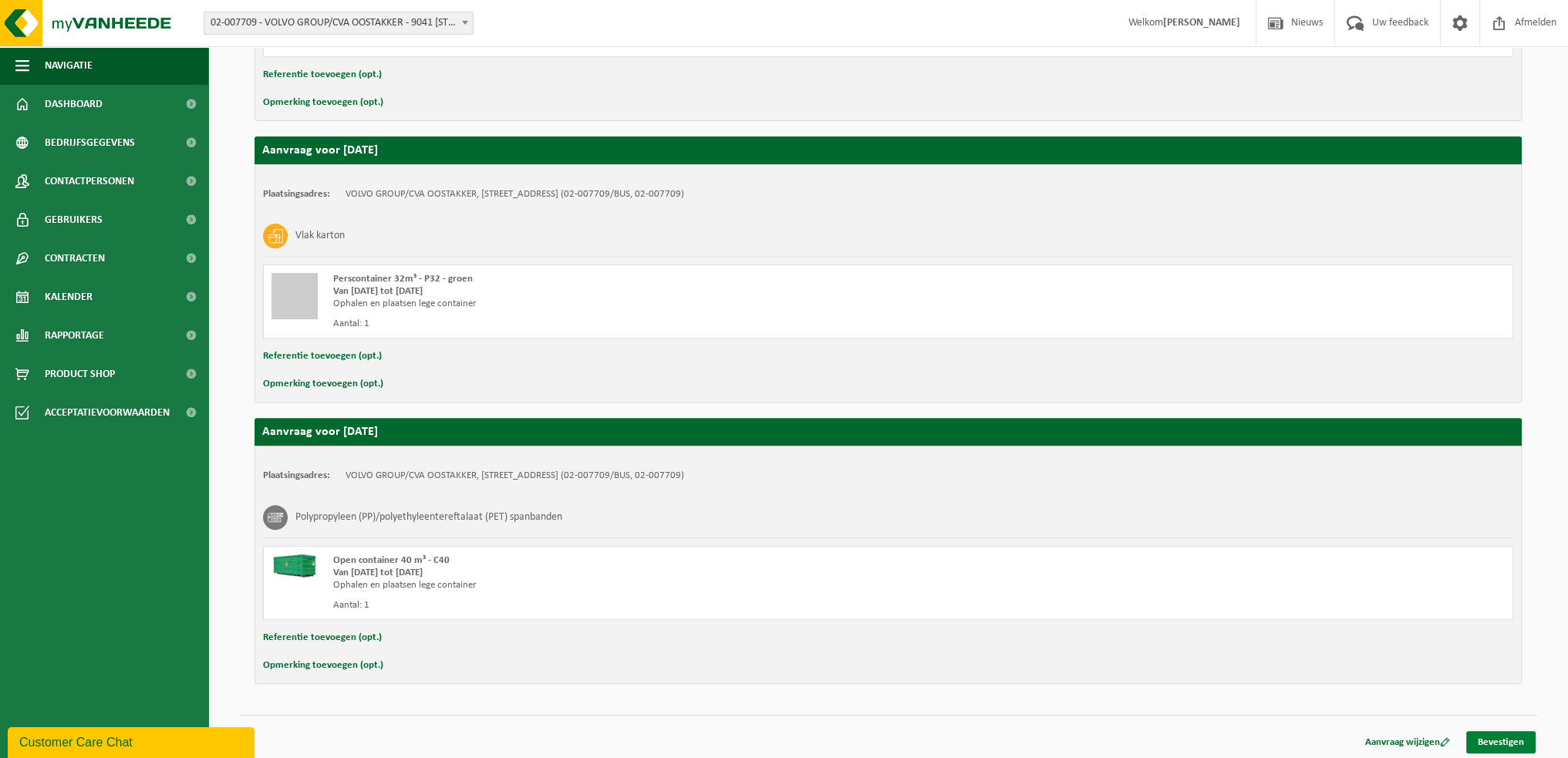
click at [1499, 739] on link "Bevestigen" at bounding box center [1500, 742] width 69 height 22
